Goal: Communication & Community: Answer question/provide support

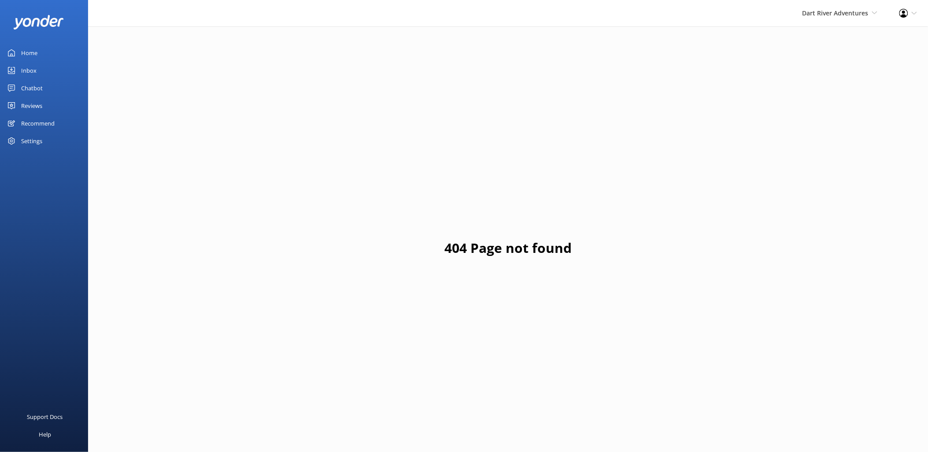
click at [29, 103] on div "Reviews" at bounding box center [31, 106] width 21 height 18
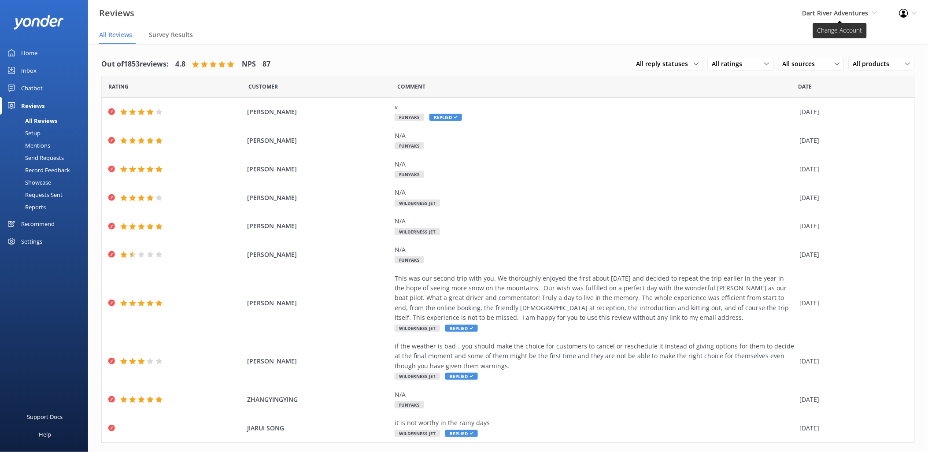
click at [873, 11] on icon at bounding box center [874, 12] width 5 height 5
click at [825, 41] on link "Shotover Jet" at bounding box center [845, 37] width 88 height 21
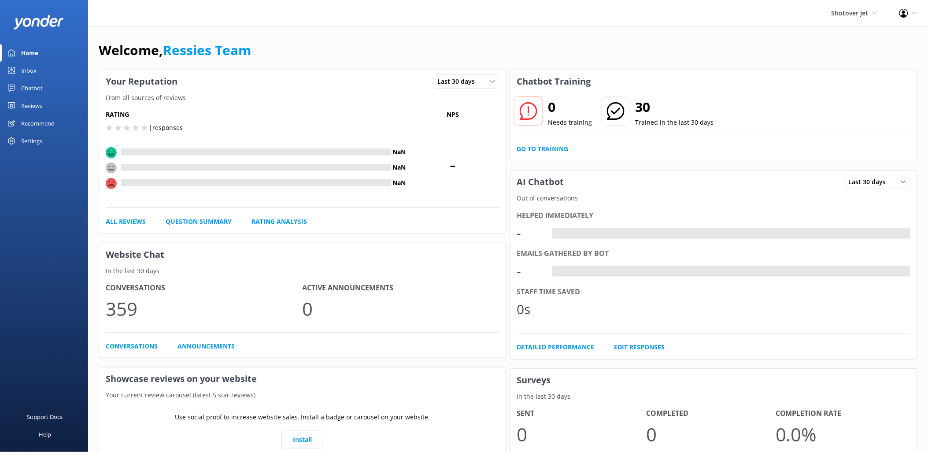
click at [29, 103] on div "Reviews" at bounding box center [31, 106] width 21 height 18
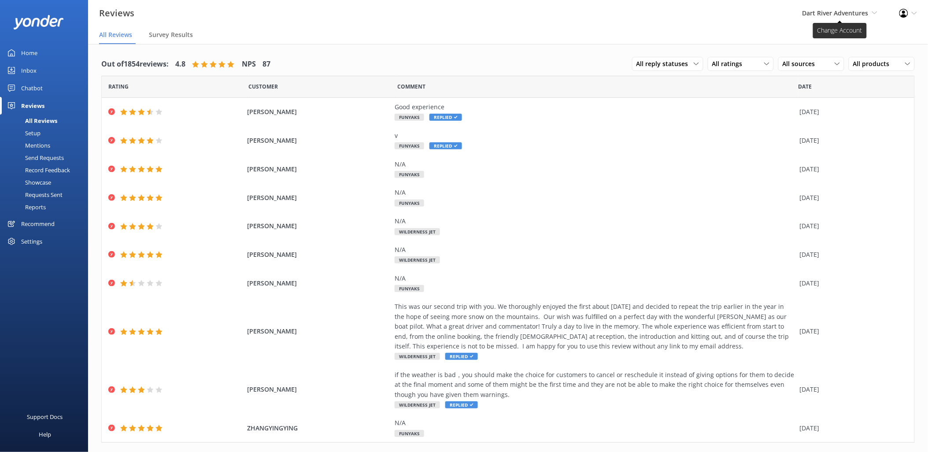
click at [877, 12] on icon at bounding box center [874, 12] width 5 height 5
click at [847, 41] on link "Shotover Jet" at bounding box center [845, 37] width 88 height 21
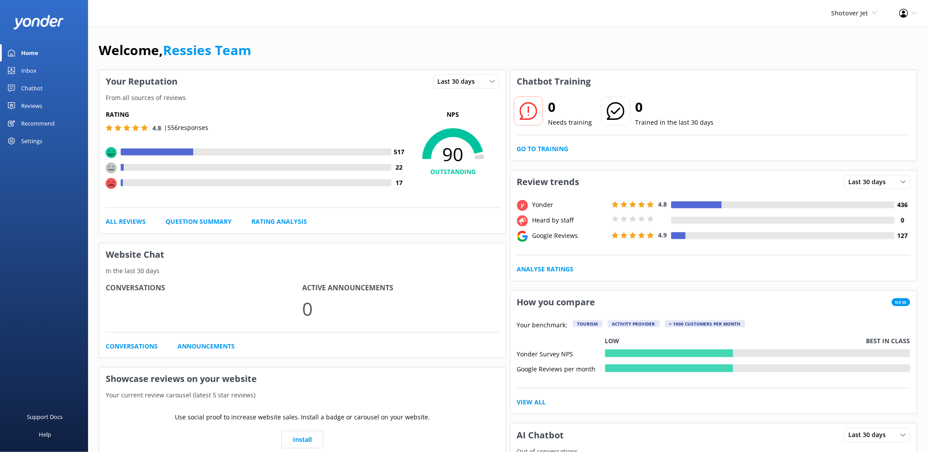
click at [29, 107] on div "Reviews" at bounding box center [31, 106] width 21 height 18
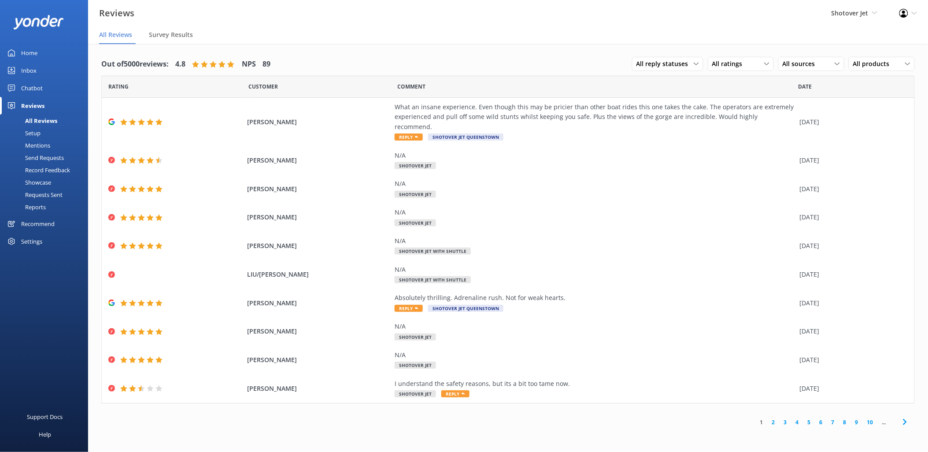
click at [775, 418] on link "2" at bounding box center [774, 422] width 12 height 8
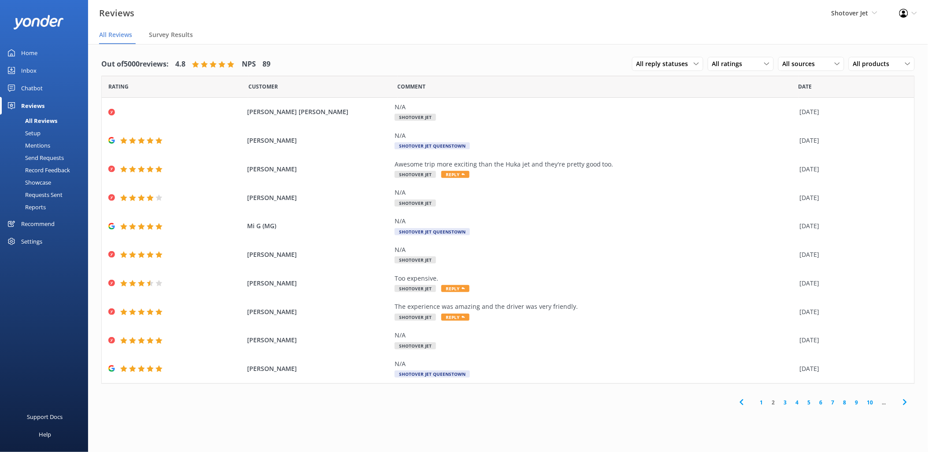
click at [786, 403] on link "3" at bounding box center [786, 402] width 12 height 8
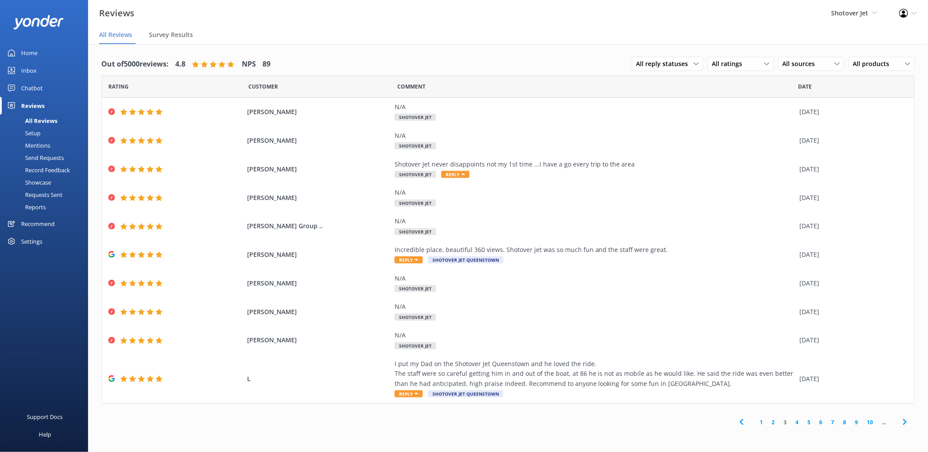
click at [797, 422] on link "4" at bounding box center [798, 422] width 12 height 8
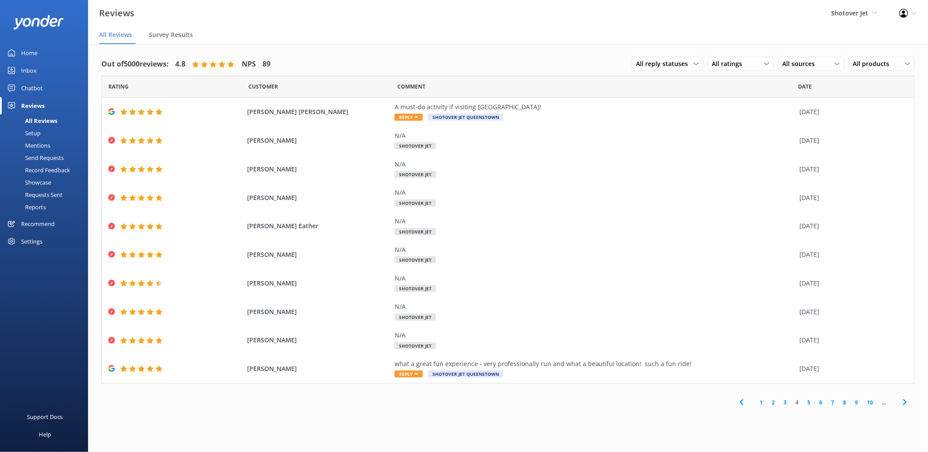
click at [809, 403] on link "5" at bounding box center [809, 402] width 12 height 8
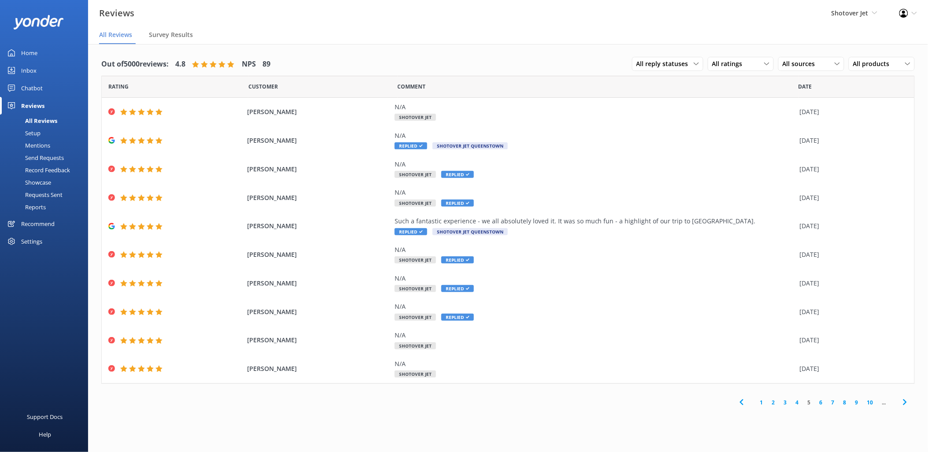
click at [798, 401] on link "4" at bounding box center [798, 402] width 12 height 8
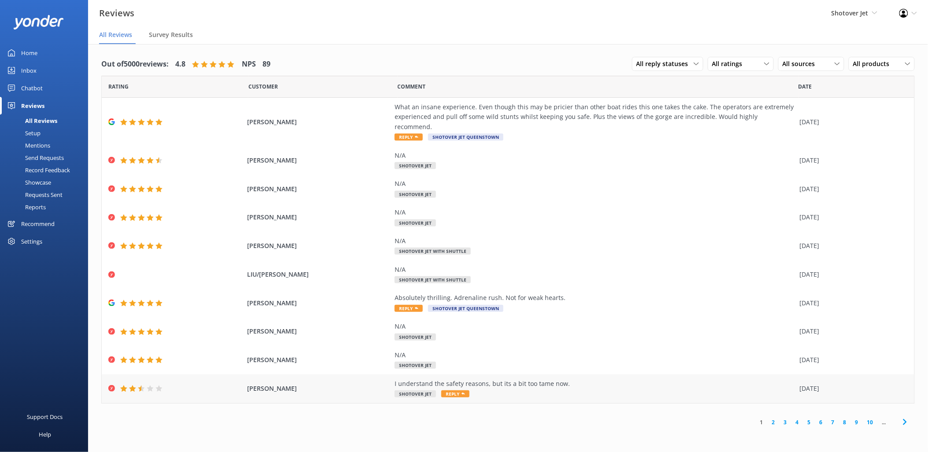
click at [455, 390] on span "Reply" at bounding box center [455, 393] width 28 height 7
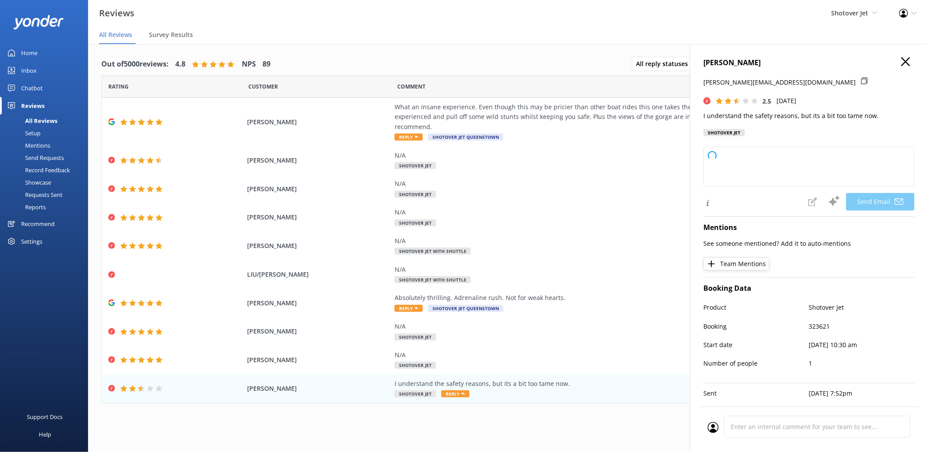
type textarea "Hi [PERSON_NAME], Thank you for your feedback. We appreciate your understanding…"
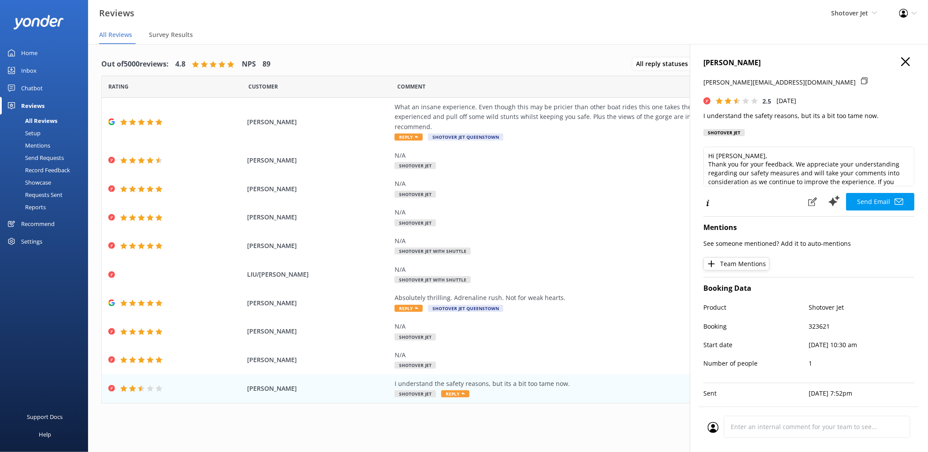
click at [545, 412] on div "1 2 3 4 5 6 7 8 9 10 ..." at bounding box center [508, 422] width 814 height 20
click at [902, 62] on use "button" at bounding box center [906, 61] width 9 height 9
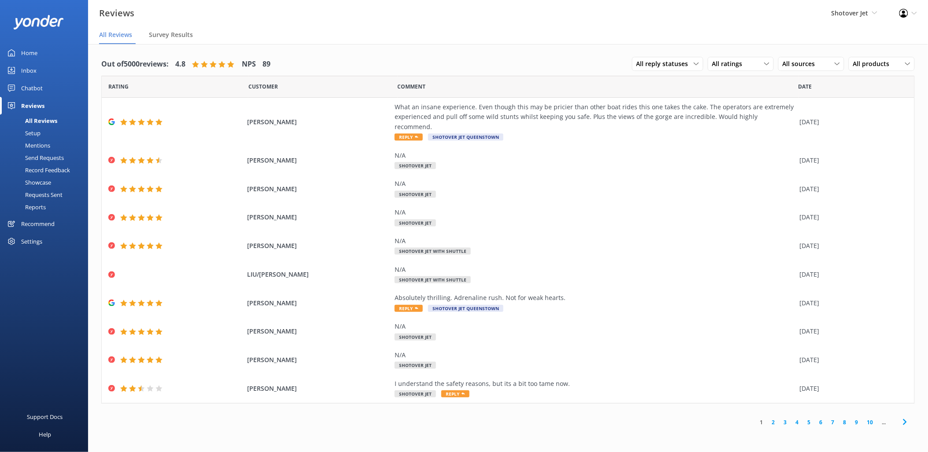
click at [799, 418] on link "4" at bounding box center [798, 422] width 12 height 8
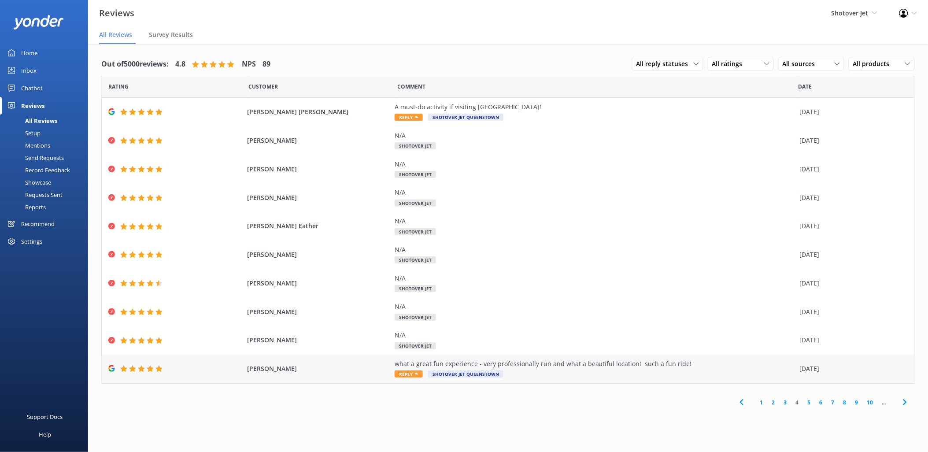
click at [416, 373] on use at bounding box center [417, 374] width 4 height 2
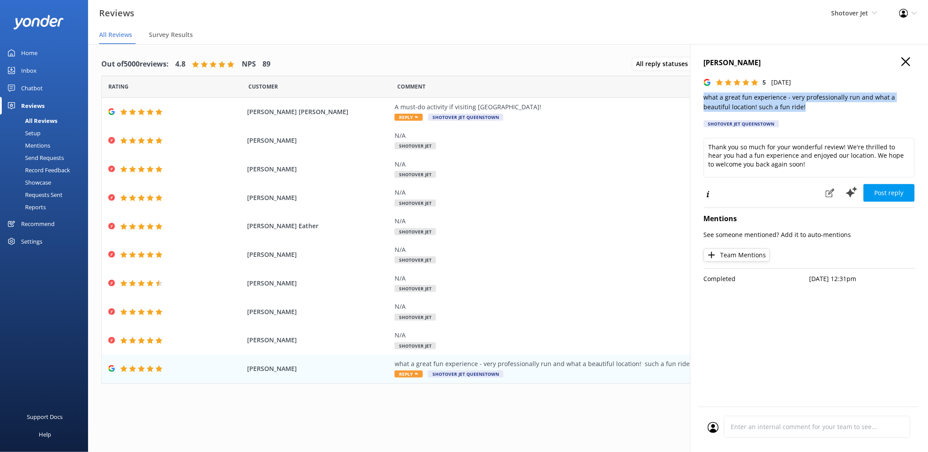
drag, startPoint x: 805, startPoint y: 104, endPoint x: 699, endPoint y: 96, distance: 106.5
click at [699, 96] on div "[PERSON_NAME] 5 [DATE] what a great fun experience - very professionally run an…" at bounding box center [809, 270] width 238 height 452
copy p "what a great fun experience - very professionally run and what a beautiful loca…"
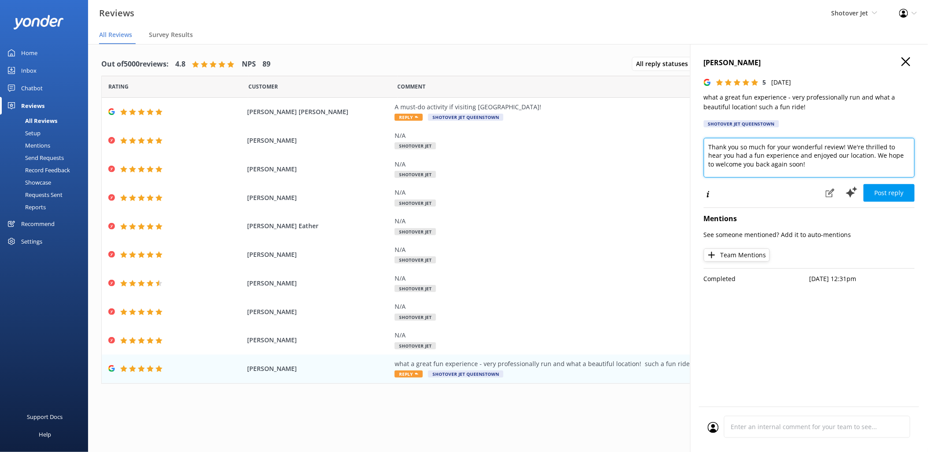
drag, startPoint x: 810, startPoint y: 170, endPoint x: 699, endPoint y: 139, distance: 115.5
click at [699, 139] on div "[PERSON_NAME] 5 [DATE] what a great fun experience - very professionally run an…" at bounding box center [809, 270] width 238 height 452
paste textarea "Kia ora, Thank you so much for your fantastic review! We’re thrilled to hear yo…"
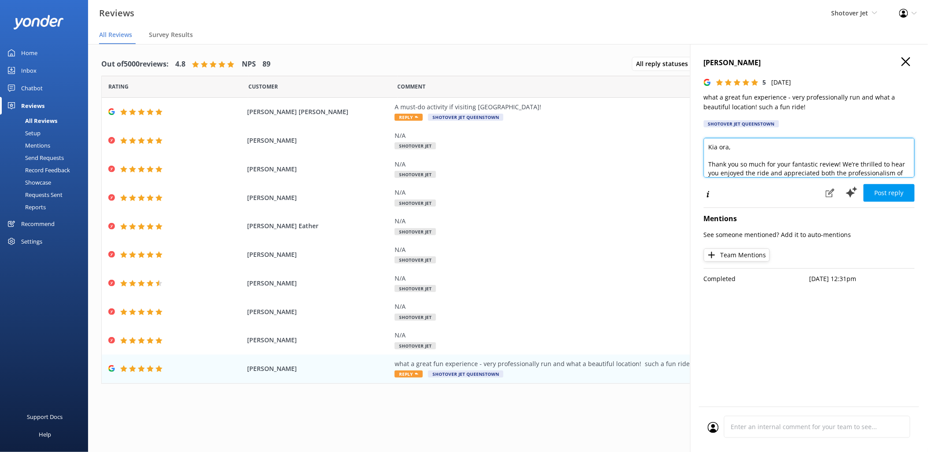
click at [708, 165] on textarea "Kia ora, Thank you so much for your fantastic review! We’re thrilled to hear yo…" at bounding box center [809, 158] width 211 height 40
click at [728, 147] on textarea "Kia ora, Thank you so much for your fantastic review! We’re thrilled to hear yo…" at bounding box center [809, 158] width 211 height 40
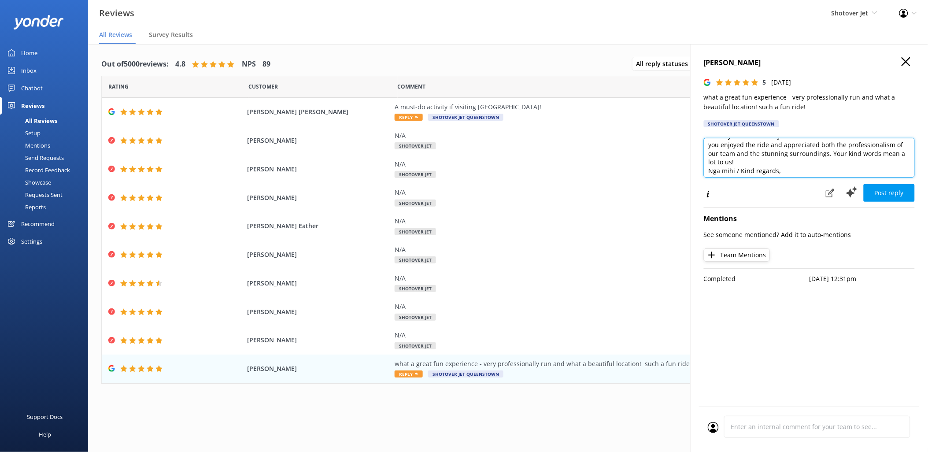
scroll to position [30, 0]
type textarea "Kia [PERSON_NAME], Thank you so much for your fantastic review! We’re thrilled …"
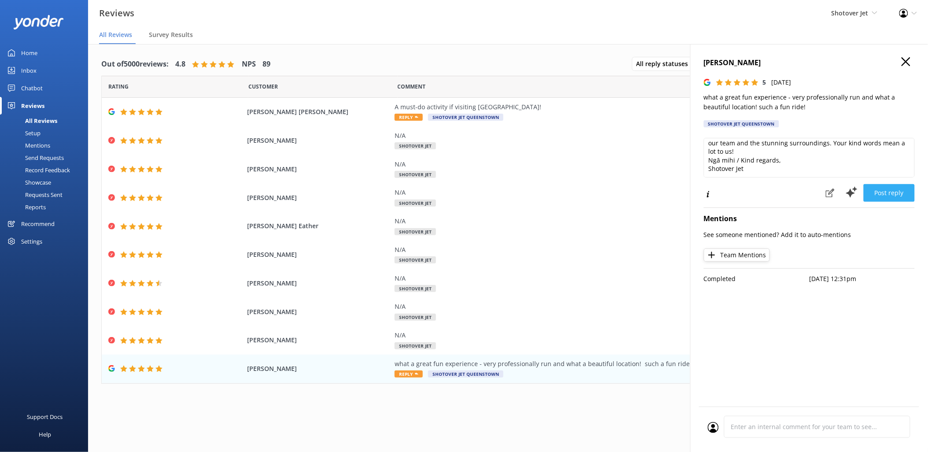
click at [895, 192] on button "Post reply" at bounding box center [889, 193] width 51 height 18
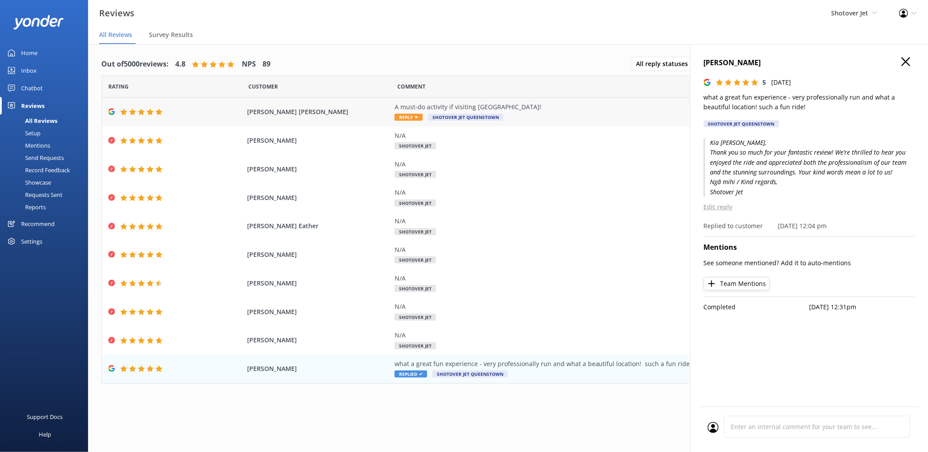
click at [416, 115] on icon at bounding box center [417, 117] width 4 height 4
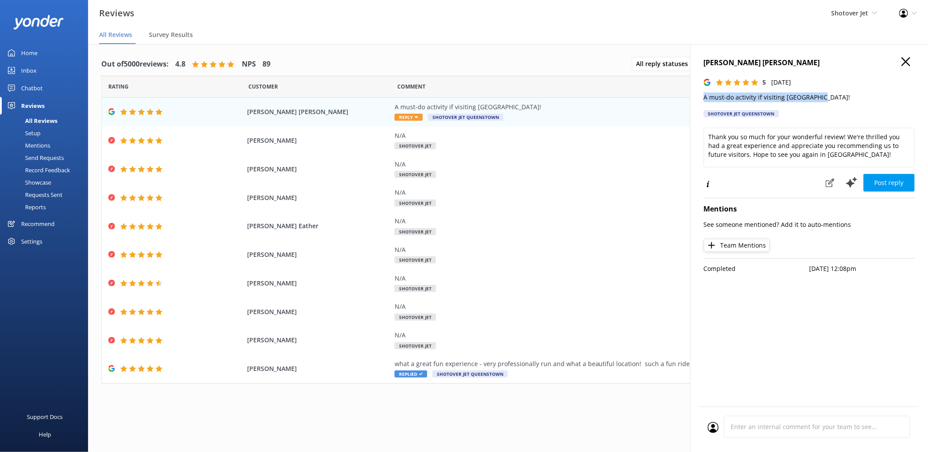
drag, startPoint x: 825, startPoint y: 96, endPoint x: 693, endPoint y: 98, distance: 131.3
click at [693, 98] on div "[PERSON_NAME] [PERSON_NAME] 5 [DATE] A must-do activity if visiting [GEOGRAPHIC…" at bounding box center [809, 270] width 238 height 452
copy p "A must-do activity if visiting [GEOGRAPHIC_DATA]!"
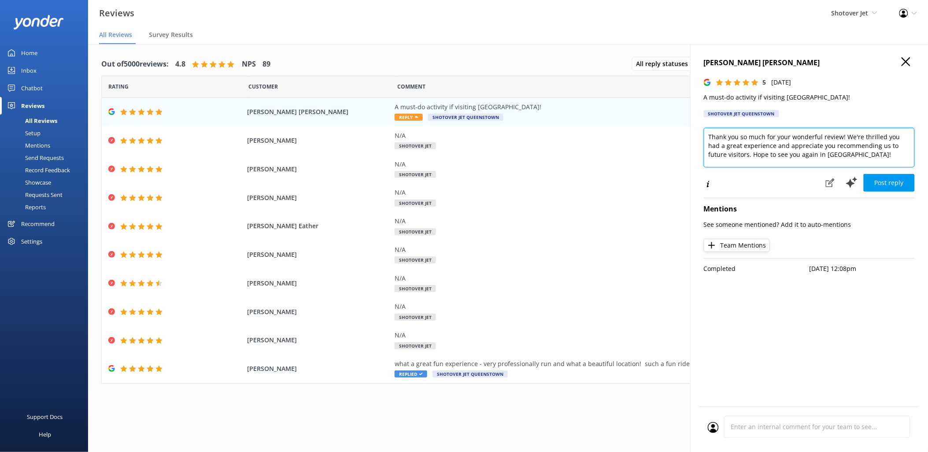
drag, startPoint x: 851, startPoint y: 155, endPoint x: 707, endPoint y: 128, distance: 146.6
click at [707, 128] on textarea "Thank you so much for your wonderful review! We're thrilled you had a great exp…" at bounding box center [809, 148] width 211 height 40
paste textarea "Kia ora, Thank you for your wonderful review! We’re so glad you think the Shoto…"
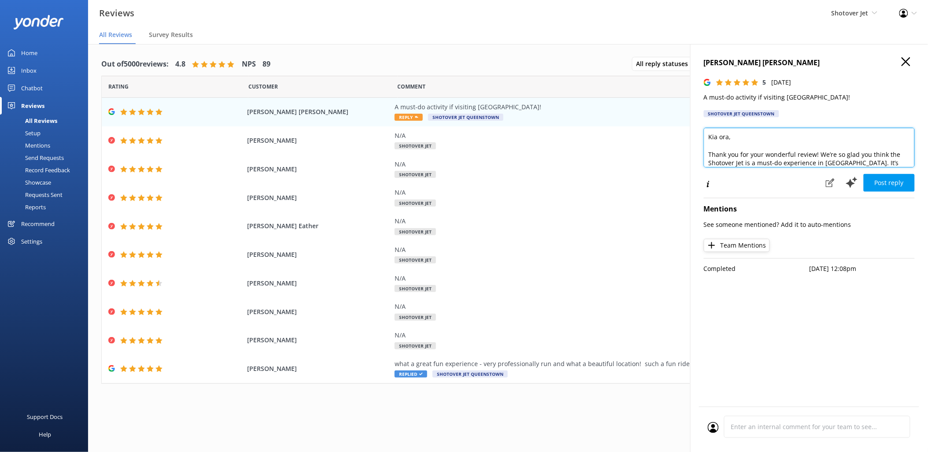
click at [710, 153] on textarea "Kia ora, Thank you for your wonderful review! We’re so glad you think the Shoto…" at bounding box center [809, 148] width 211 height 40
click at [728, 135] on textarea "[PERSON_NAME], Thank you for your wonderful review! We’re so glad you think the…" at bounding box center [809, 148] width 211 height 40
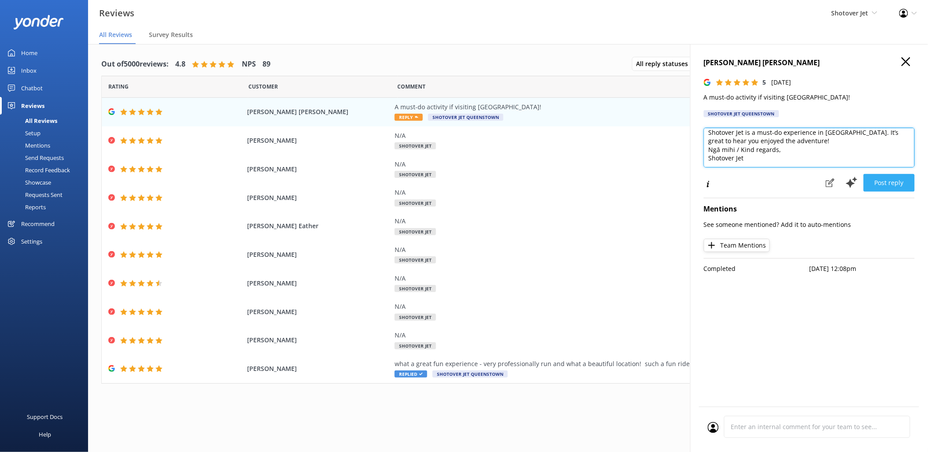
type textarea "Kia ora [PERSON_NAME], Thank you for your wonderful review! We’re so glad you t…"
click at [892, 184] on button "Post reply" at bounding box center [889, 183] width 51 height 18
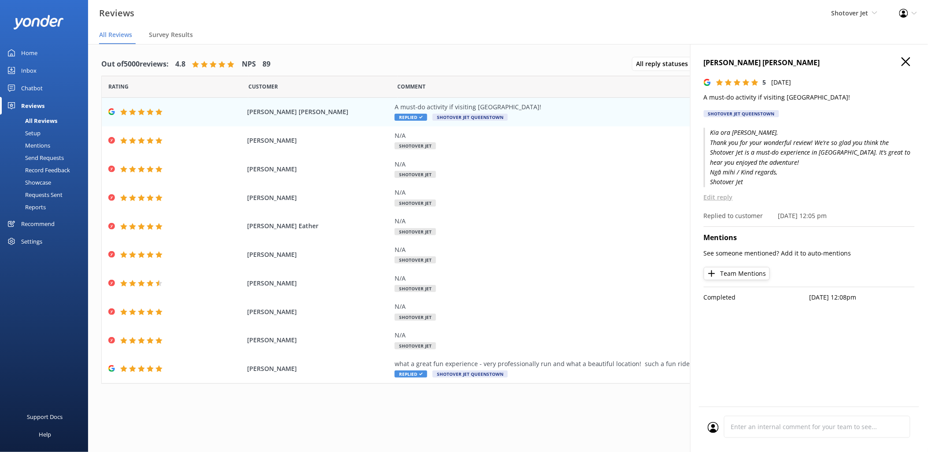
click at [907, 62] on icon "button" at bounding box center [906, 61] width 9 height 9
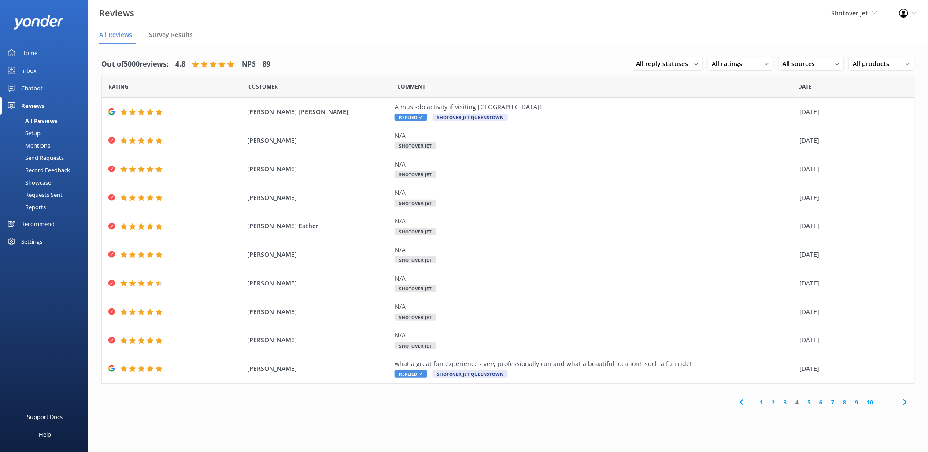
click at [787, 403] on link "3" at bounding box center [786, 402] width 12 height 8
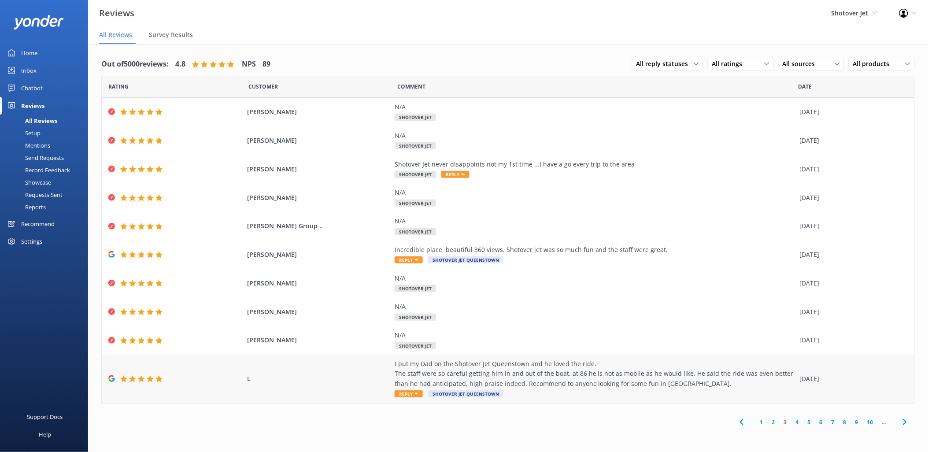
click at [416, 393] on use at bounding box center [417, 393] width 4 height 2
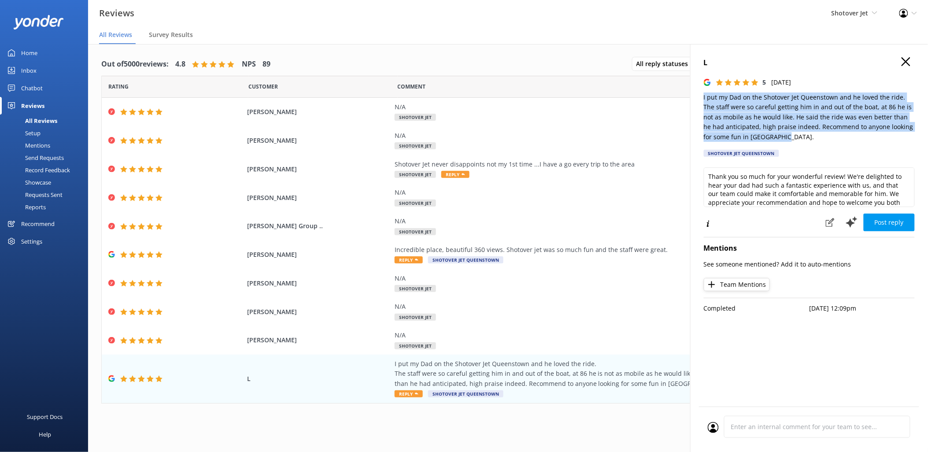
drag, startPoint x: 776, startPoint y: 135, endPoint x: 700, endPoint y: 100, distance: 83.0
click at [700, 100] on div "L 5 [DATE] I put my Dad on the Shotover Jet Queenstown and he loved the ride. T…" at bounding box center [809, 270] width 238 height 452
copy p "I put my Dad on the Shotover Jet Queenstown and he loved the ride. The staff we…"
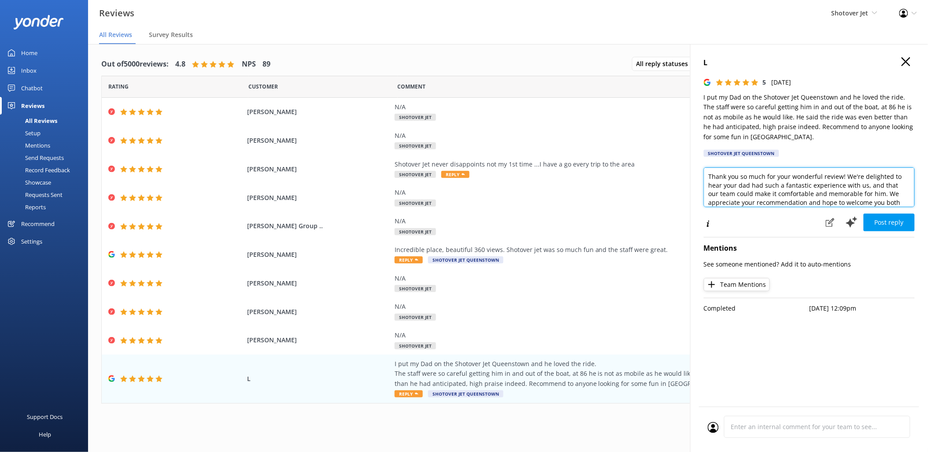
scroll to position [13, 0]
drag, startPoint x: 708, startPoint y: 176, endPoint x: 905, endPoint y: 217, distance: 200.7
click at [905, 217] on div "Thank you so much for your wonderful review! We're delighted to hear your dad h…" at bounding box center [809, 199] width 211 height 64
paste textarea "Kia ora, Thank you for sharing your experience! We’re delighted to hear your Da…"
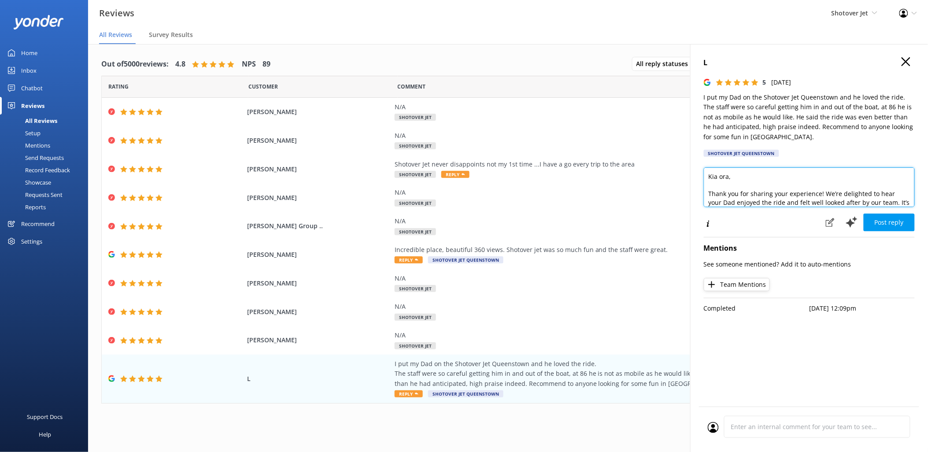
click at [707, 190] on textarea "Kia ora, Thank you for sharing your experience! We’re delighted to hear your Da…" at bounding box center [809, 187] width 211 height 40
click at [729, 176] on textarea "Kia ora, Thank you for sharing your experience! We’re delighted to hear your Da…" at bounding box center [809, 187] width 211 height 40
click at [769, 197] on textarea "Kia ora L, Thank you for sharing your experience! We’re delighted to hear your …" at bounding box center [809, 187] width 211 height 40
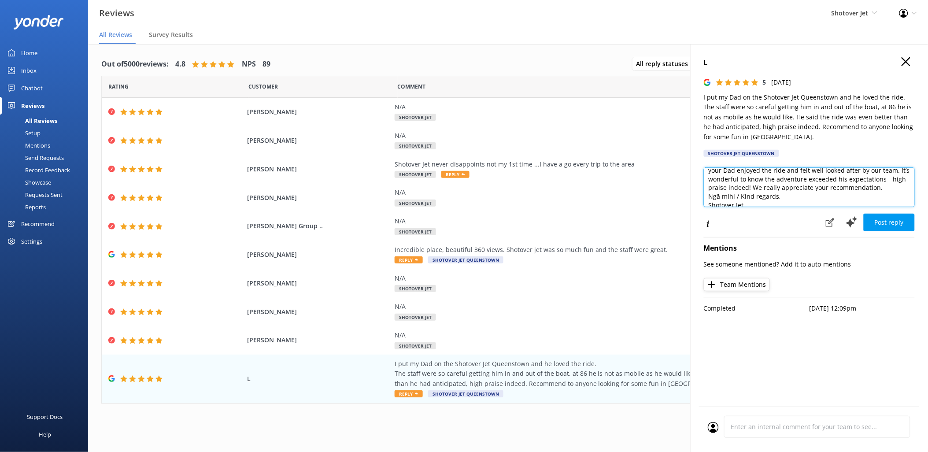
scroll to position [30, 0]
drag, startPoint x: 761, startPoint y: 180, endPoint x: 710, endPoint y: 182, distance: 50.3
click at [710, 182] on textarea "Kia ora L, Thank you for sharing your experience! We’re delighted to hear your …" at bounding box center [809, 187] width 211 height 40
click at [758, 200] on textarea "Kia ora L, Thank you for sharing your experience! We’re delighted to hear your …" at bounding box center [809, 187] width 211 height 40
type textarea "Kia ora L, Thank you for sharing your experience! We’re delighted to hear your …"
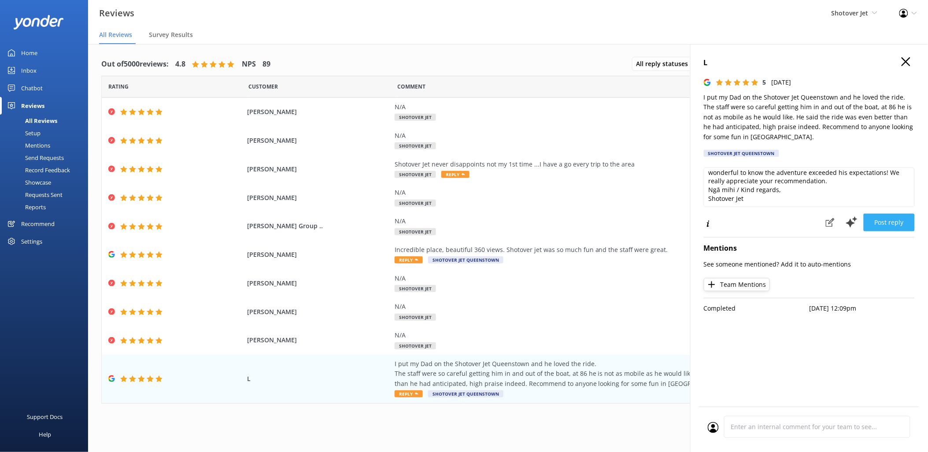
click at [889, 223] on button "Post reply" at bounding box center [889, 223] width 51 height 18
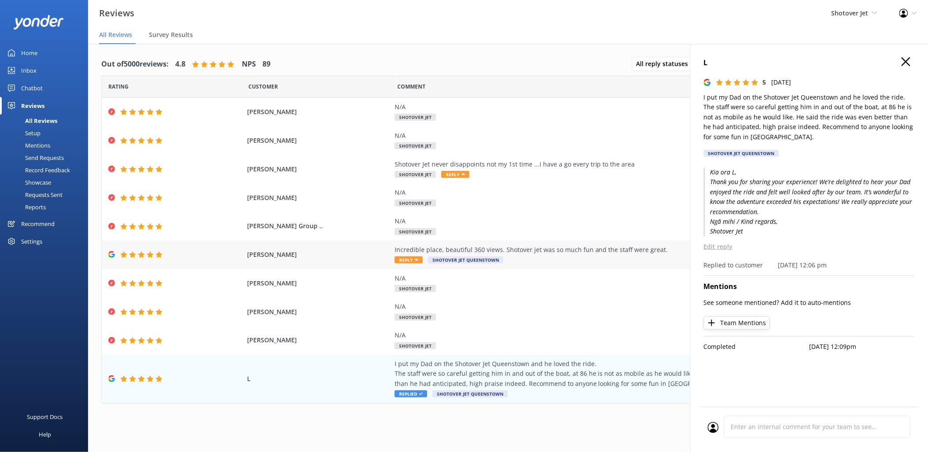
click at [411, 259] on span "Reply" at bounding box center [409, 259] width 28 height 7
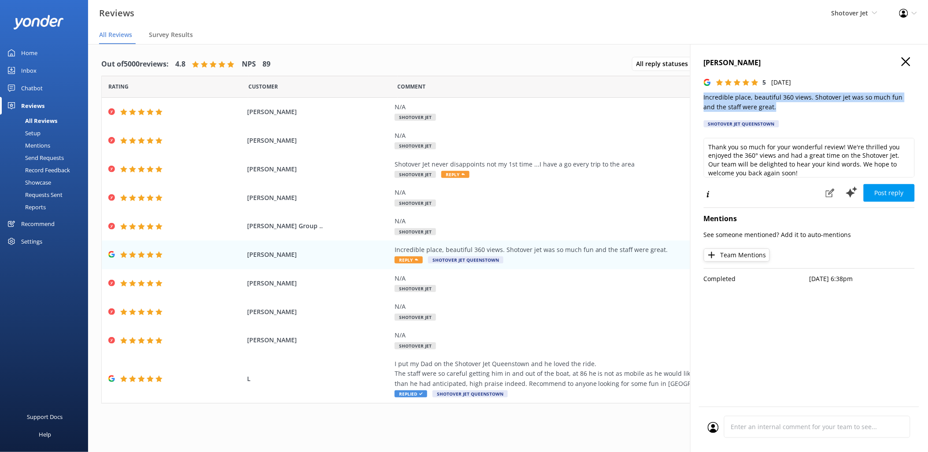
drag, startPoint x: 770, startPoint y: 105, endPoint x: 702, endPoint y: 95, distance: 68.5
click at [702, 95] on div "[PERSON_NAME] 5 [DATE] Incredible place, beautiful 360 views. Shotover jet was …" at bounding box center [809, 270] width 238 height 452
copy p "Incredible place, beautiful 360 views. Shotover jet was so much fun and the sta…"
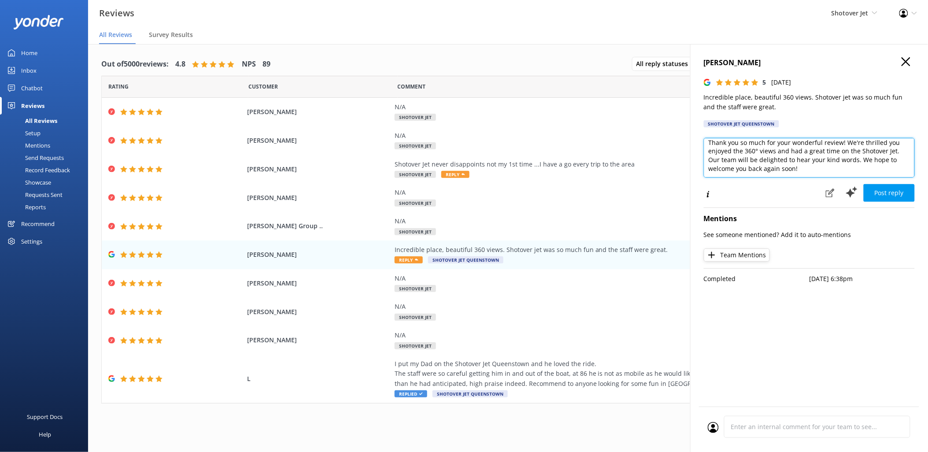
scroll to position [0, 0]
drag, startPoint x: 802, startPoint y: 173, endPoint x: 701, endPoint y: 135, distance: 108.3
click at [701, 135] on div "[PERSON_NAME] 5 [DATE] Incredible place, beautiful 360 views. Shotover jet was …" at bounding box center [809, 270] width 238 height 452
paste textarea "Kia ora, Thank you for your lovely review! We’re thrilled you enjoyed the ride,…"
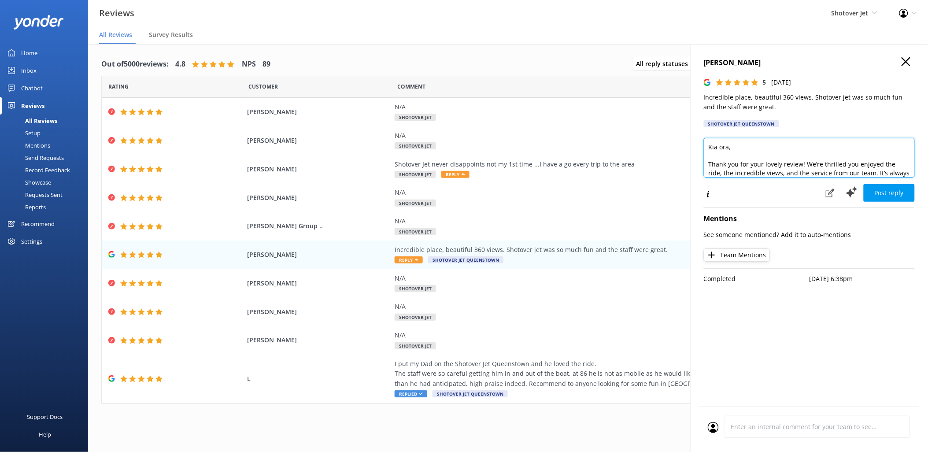
click at [708, 164] on textarea "Kia ora, Thank you for your lovely review! We’re thrilled you enjoyed the ride,…" at bounding box center [809, 158] width 211 height 40
click at [729, 146] on textarea "Kia ora, Thank you for your lovely review! We’re thrilled you enjoyed the ride,…" at bounding box center [809, 158] width 211 height 40
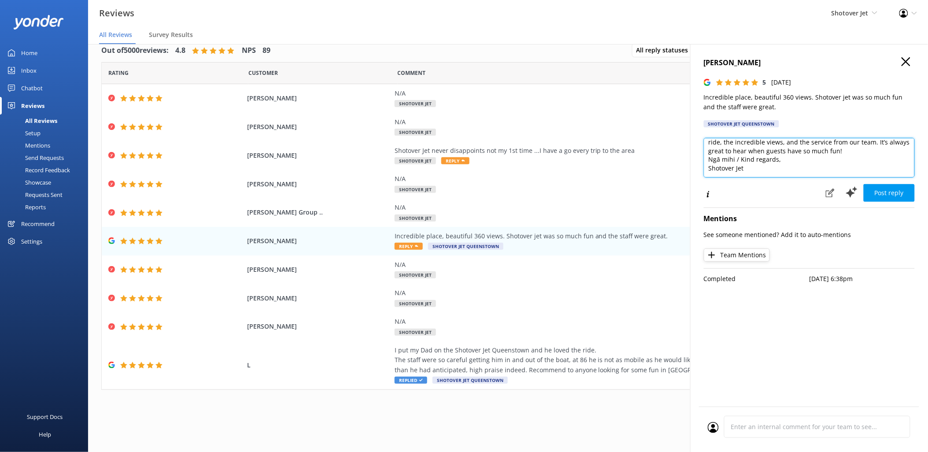
scroll to position [18, 0]
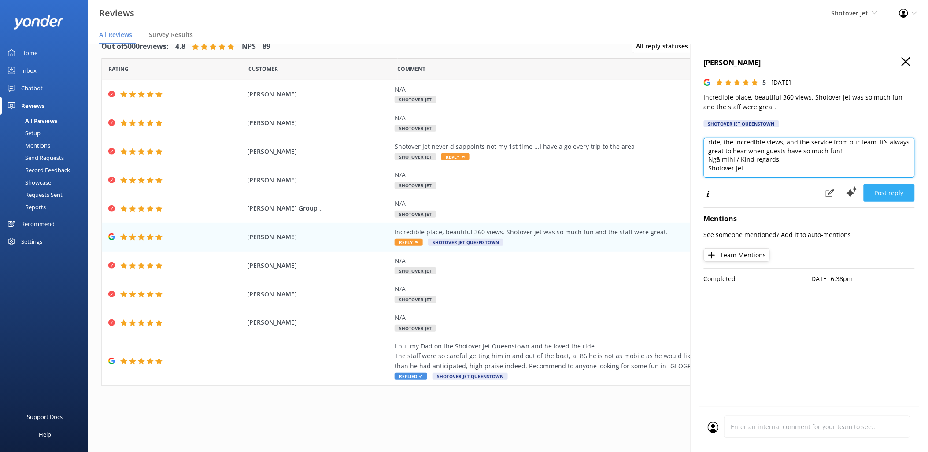
type textarea "Kia ora [PERSON_NAME], Thank you for your lovely review! We’re thrilled you enj…"
click at [897, 193] on button "Post reply" at bounding box center [889, 193] width 51 height 18
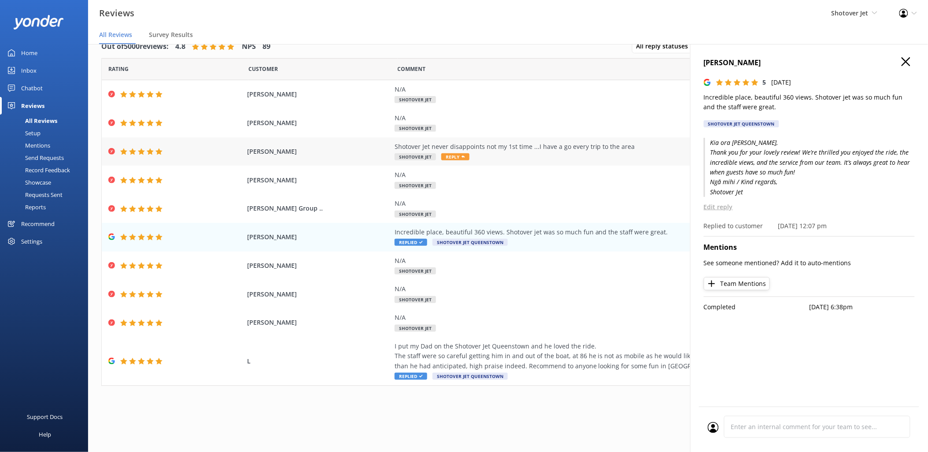
click at [462, 156] on use at bounding box center [464, 156] width 4 height 2
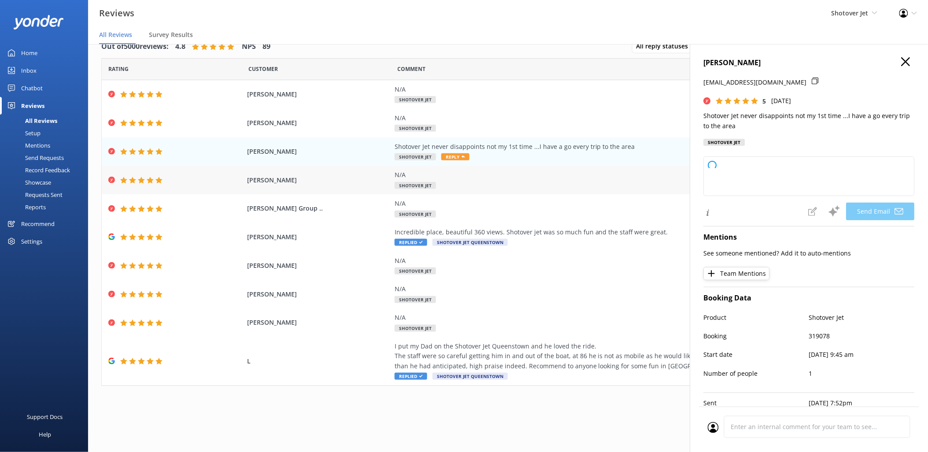
type textarea "Thank you so much, [PERSON_NAME]! We're thrilled to hear you keep coming back a…"
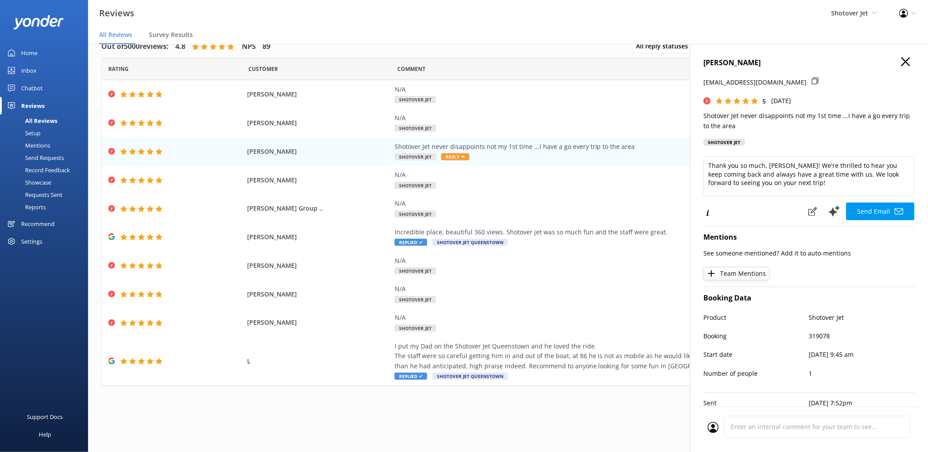
click at [902, 61] on icon "button" at bounding box center [906, 61] width 9 height 9
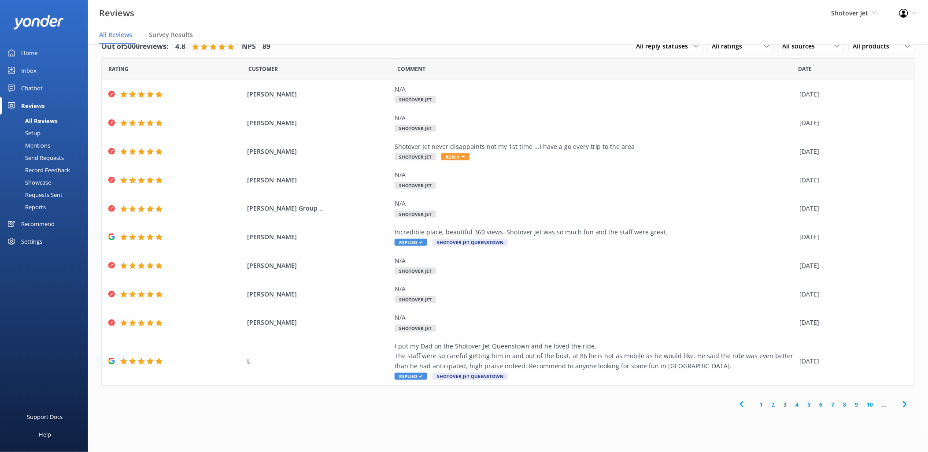
click at [773, 407] on link "2" at bounding box center [774, 404] width 12 height 8
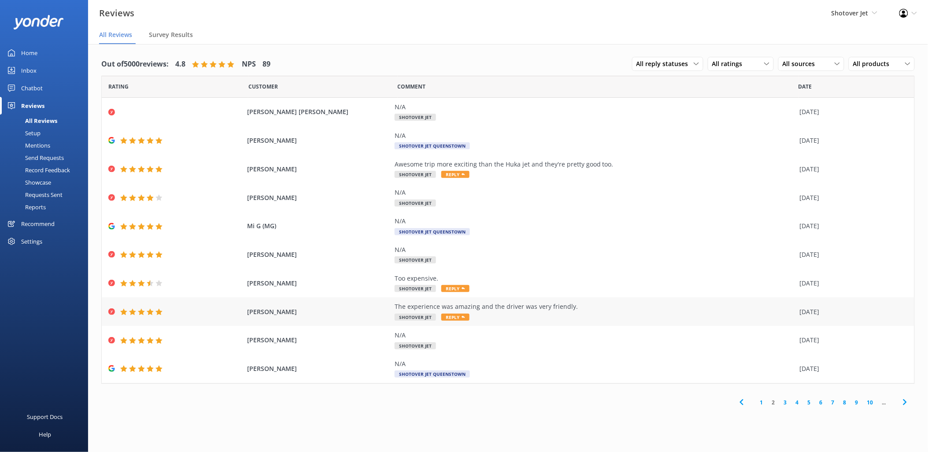
click at [462, 316] on use at bounding box center [464, 317] width 4 height 2
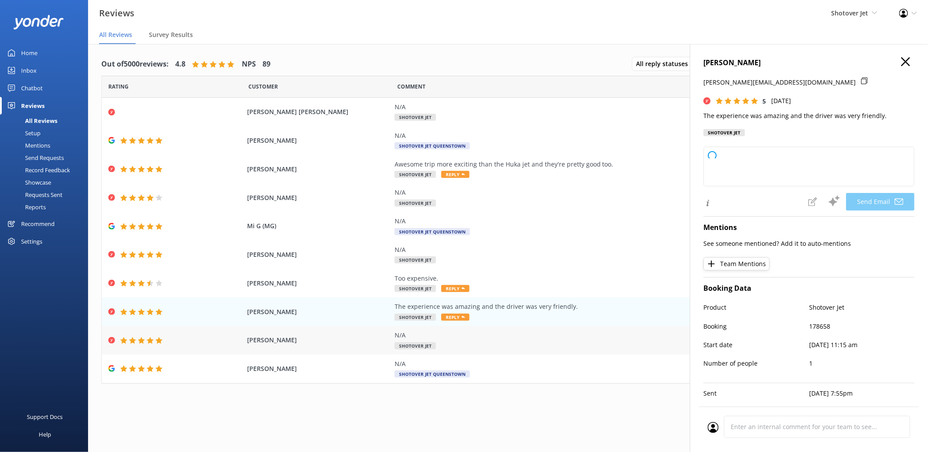
type textarea "Thank you so much for your kind words, [PERSON_NAME]! We're thrilled to hear yo…"
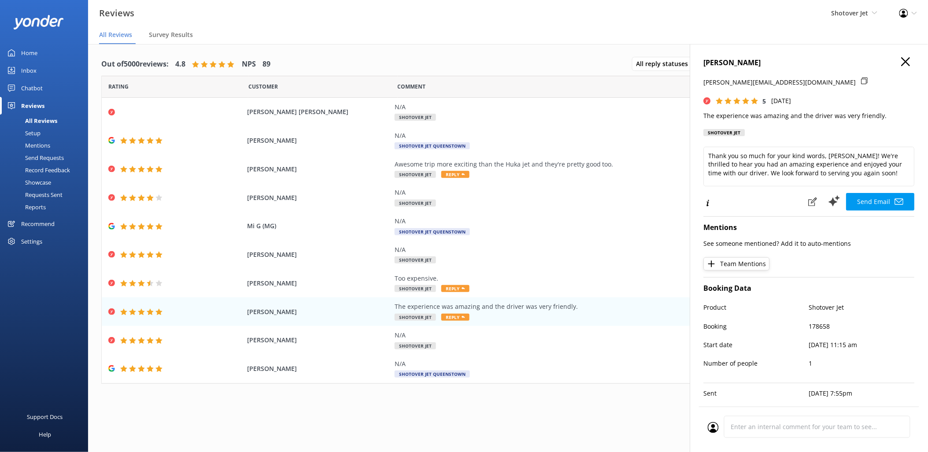
click at [902, 62] on use "button" at bounding box center [906, 61] width 9 height 9
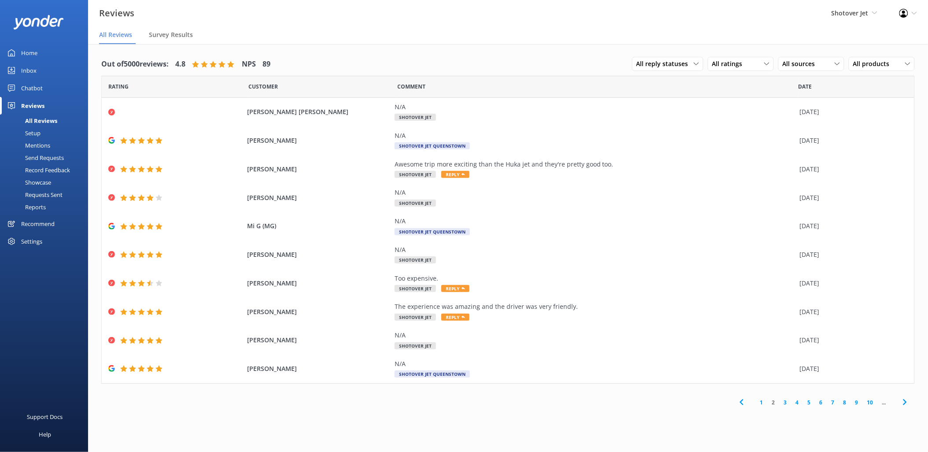
click at [760, 403] on link "1" at bounding box center [762, 402] width 12 height 8
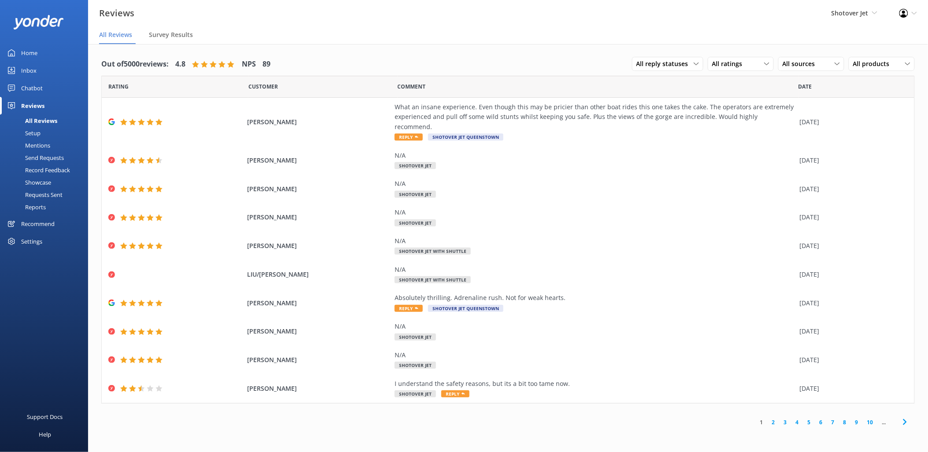
click at [773, 418] on link "2" at bounding box center [774, 422] width 12 height 8
